Goal: Task Accomplishment & Management: Manage account settings

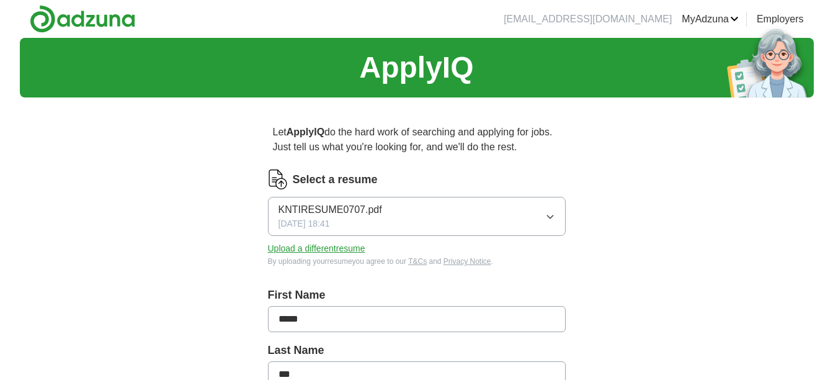
click at [548, 212] on icon "button" at bounding box center [551, 217] width 10 height 10
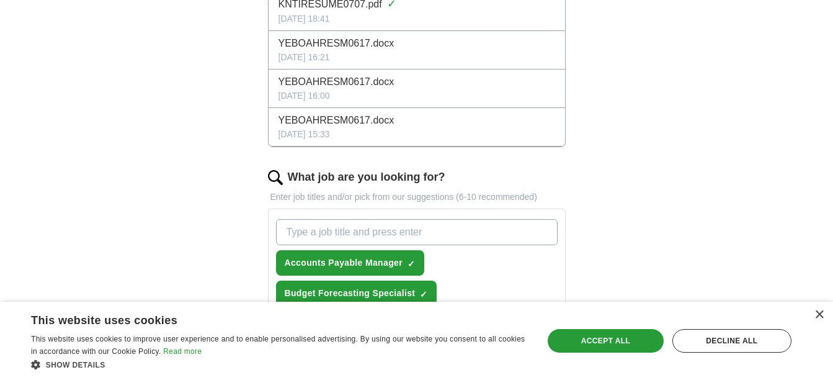
scroll to position [62, 0]
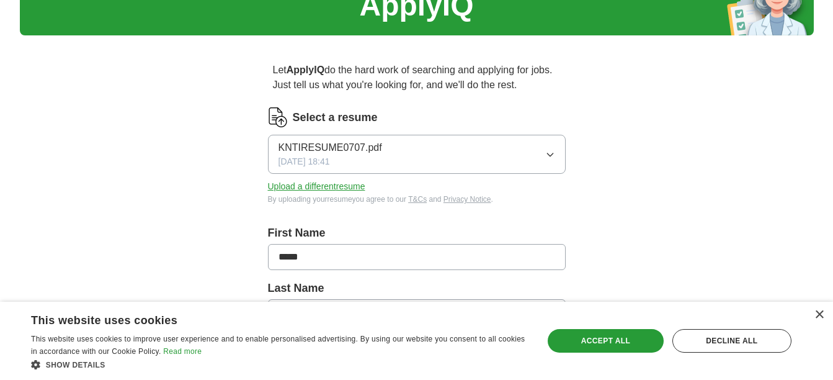
click at [589, 331] on div "Accept all" at bounding box center [606, 341] width 116 height 24
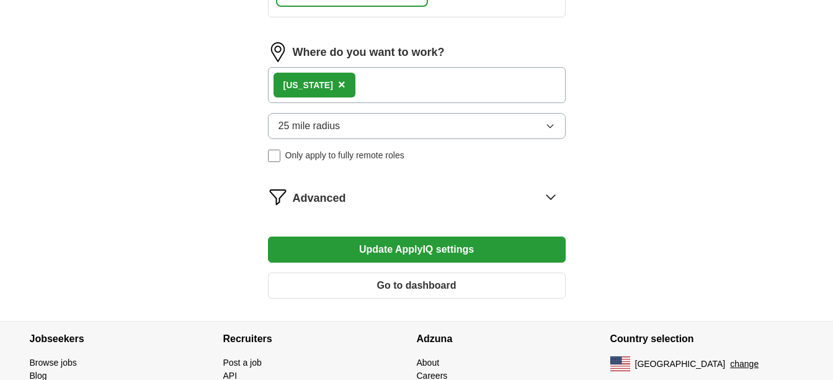
scroll to position [807, 0]
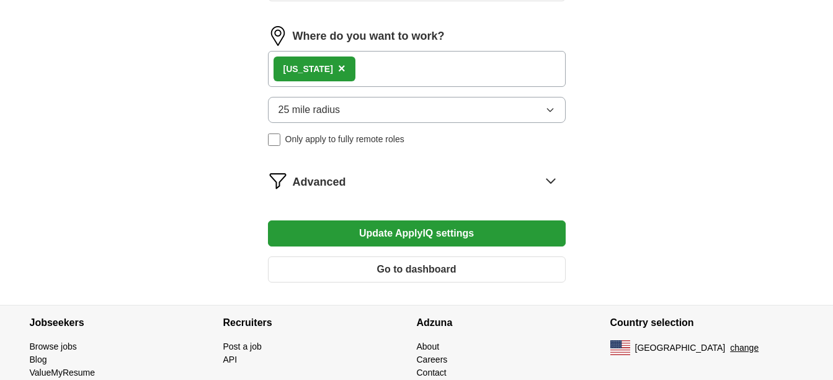
click at [441, 235] on button "Update ApplyIQ settings" at bounding box center [417, 233] width 298 height 26
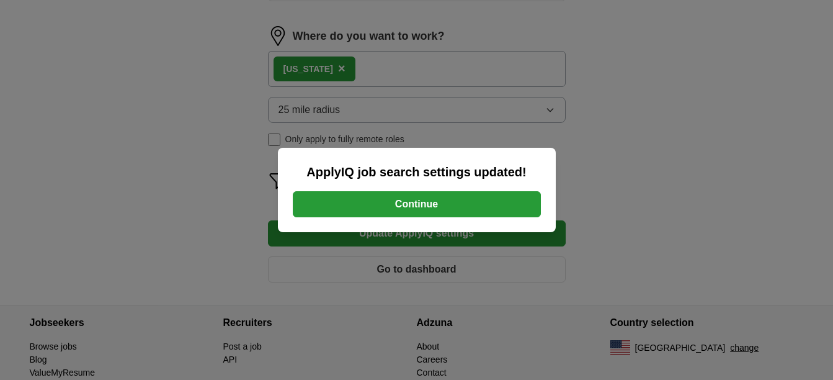
click at [441, 212] on button "Continue" at bounding box center [417, 204] width 248 height 26
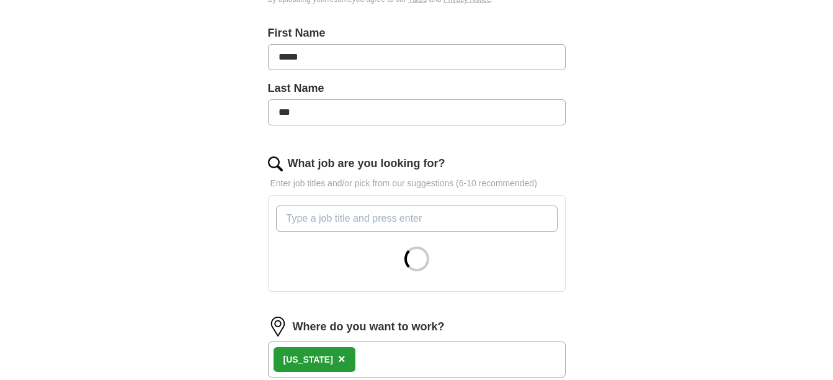
scroll to position [106, 0]
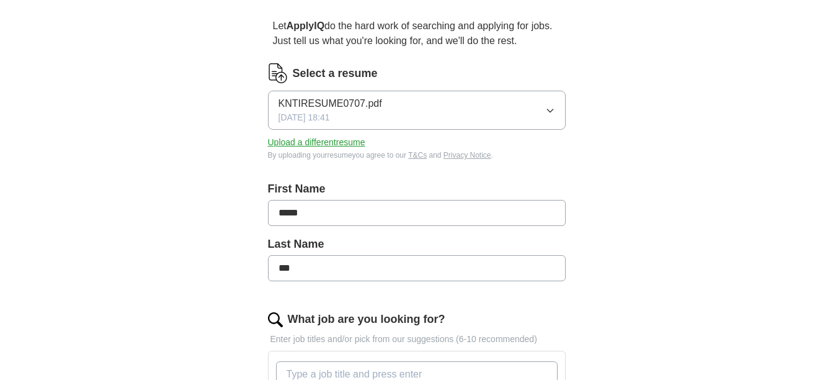
click at [554, 110] on icon "button" at bounding box center [551, 111] width 10 height 10
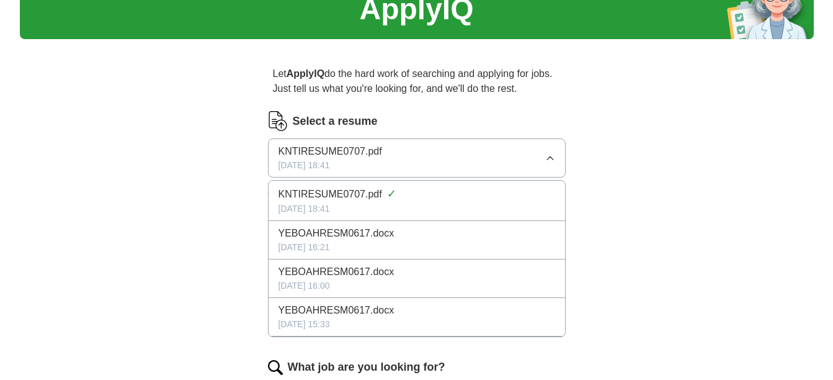
scroll to position [44, 0]
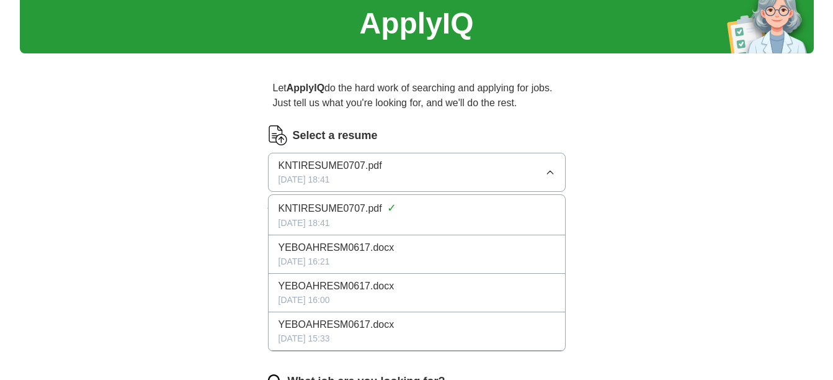
click at [277, 135] on img at bounding box center [278, 135] width 20 height 20
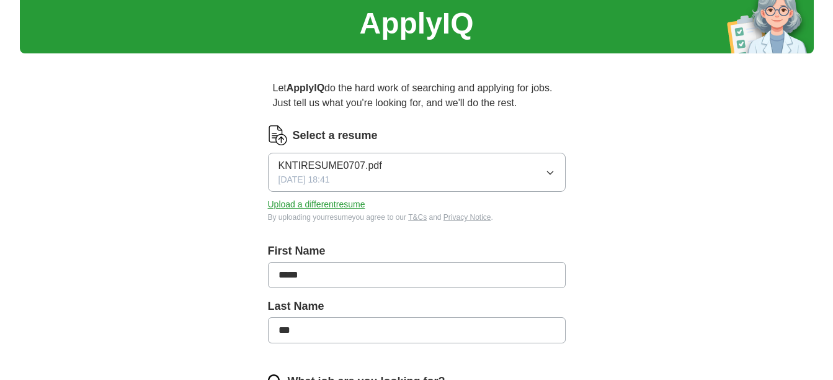
click at [333, 202] on button "Upload a different resume" at bounding box center [316, 204] width 97 height 13
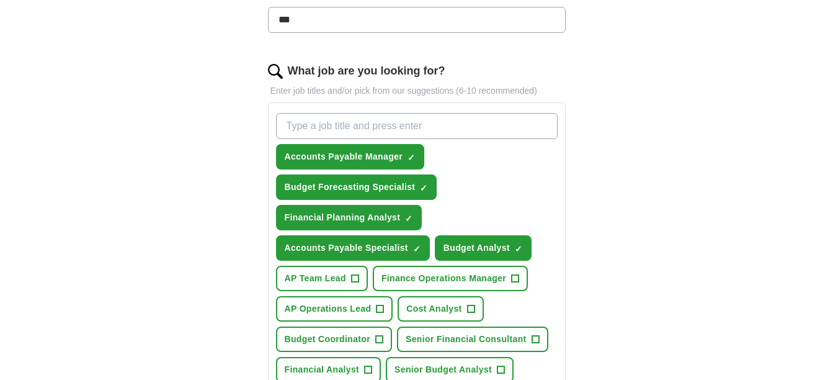
scroll to position [789, 0]
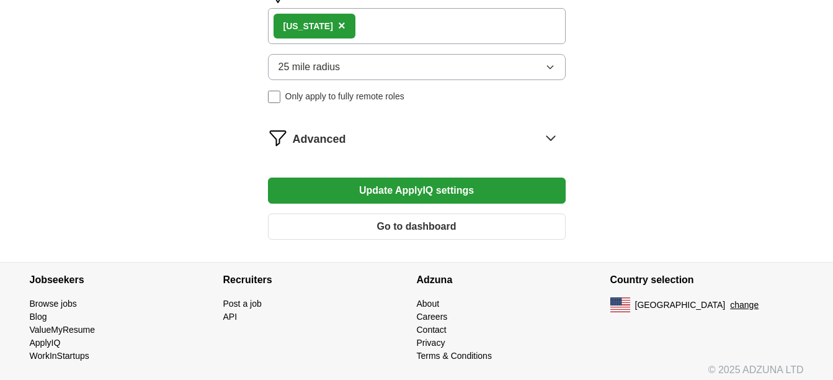
click at [318, 194] on button "Update ApplyIQ settings" at bounding box center [417, 190] width 298 height 26
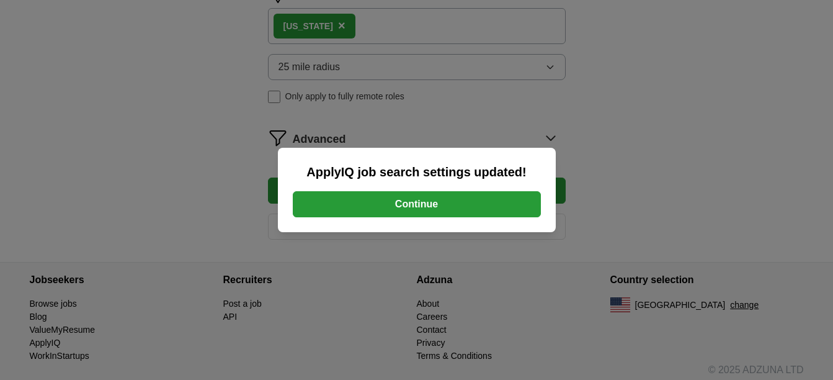
click at [321, 200] on button "Continue" at bounding box center [417, 204] width 248 height 26
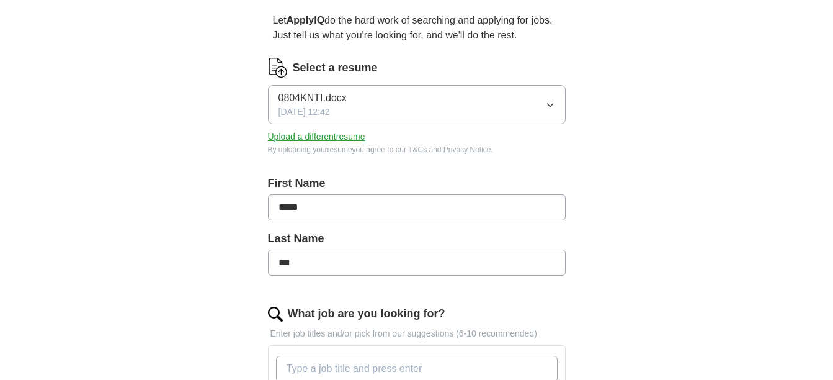
scroll to position [0, 0]
